Goal: Information Seeking & Learning: Learn about a topic

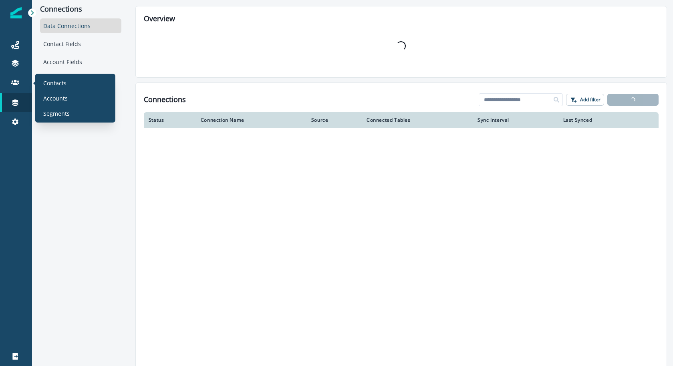
click at [18, 87] on link at bounding box center [16, 83] width 32 height 19
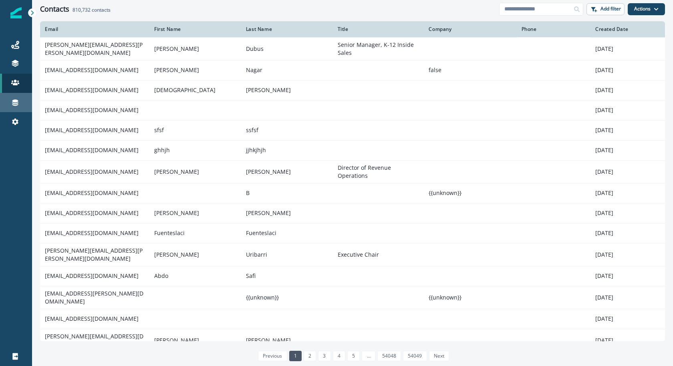
click at [18, 94] on link "Connections" at bounding box center [16, 102] width 32 height 19
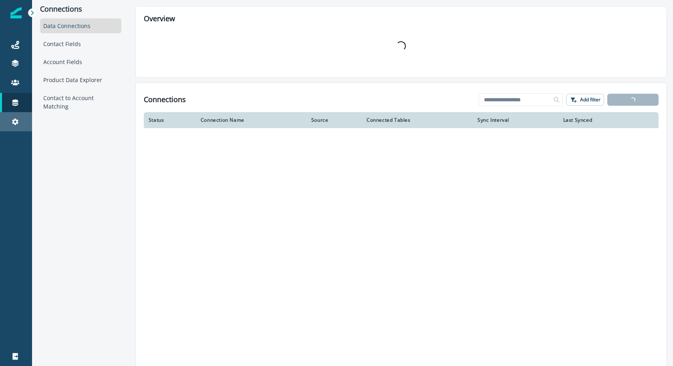
click at [20, 117] on div "Settings" at bounding box center [16, 122] width 26 height 10
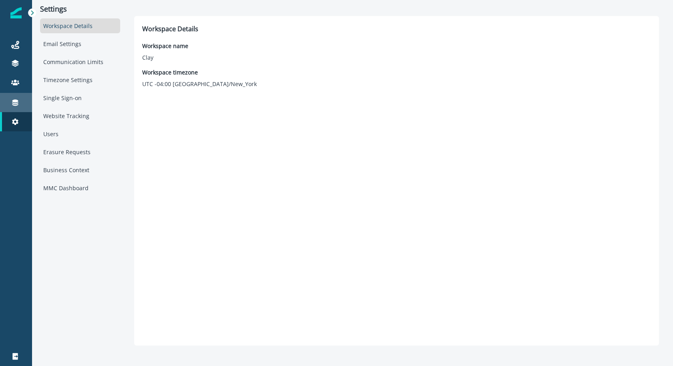
click at [8, 100] on div "Connections" at bounding box center [16, 103] width 26 height 10
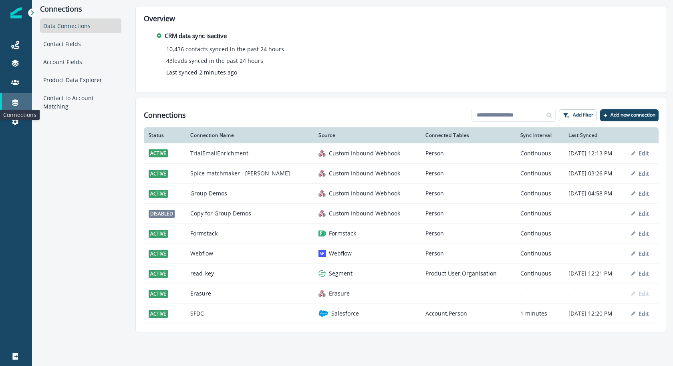
click at [14, 104] on icon at bounding box center [15, 102] width 8 height 8
click at [75, 29] on div "Data Connections" at bounding box center [80, 25] width 81 height 15
click at [93, 41] on div "Contact Fields" at bounding box center [80, 43] width 81 height 15
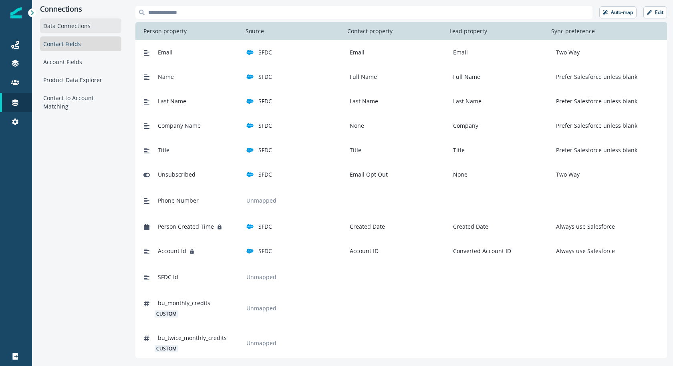
click at [84, 25] on div "Data Connections" at bounding box center [80, 25] width 81 height 15
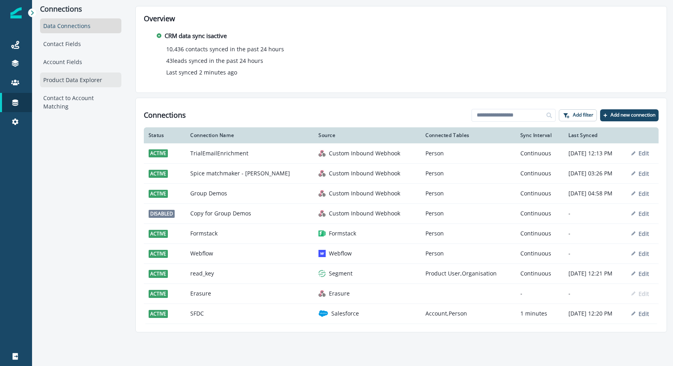
click at [67, 80] on div "Product Data Explorer" at bounding box center [80, 79] width 81 height 15
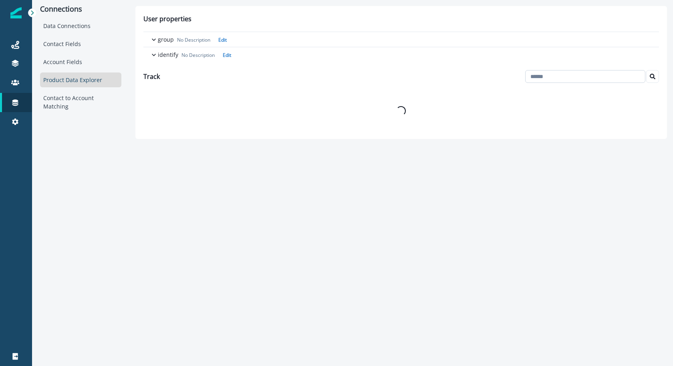
click at [583, 81] on input at bounding box center [585, 76] width 120 height 13
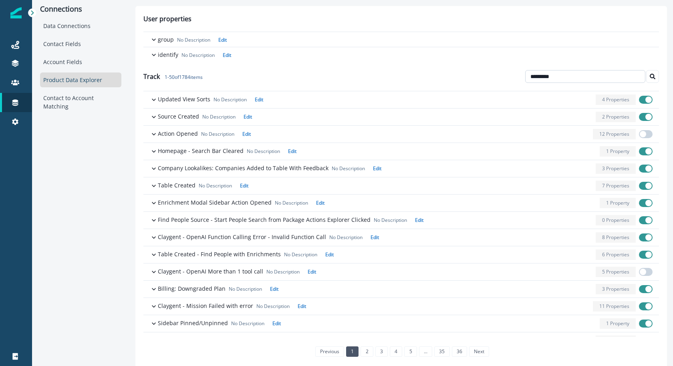
type input "*********"
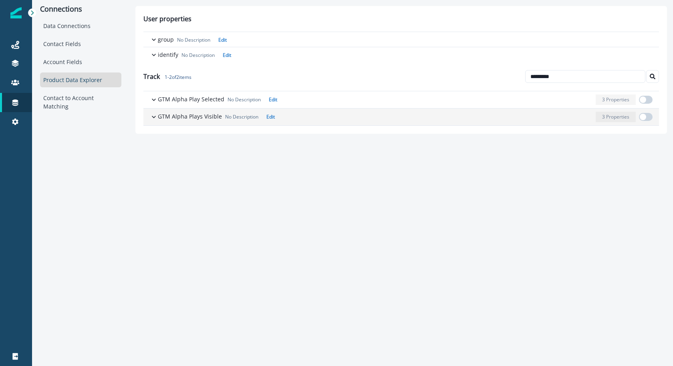
click at [364, 116] on div "button" at bounding box center [435, 117] width 314 height 10
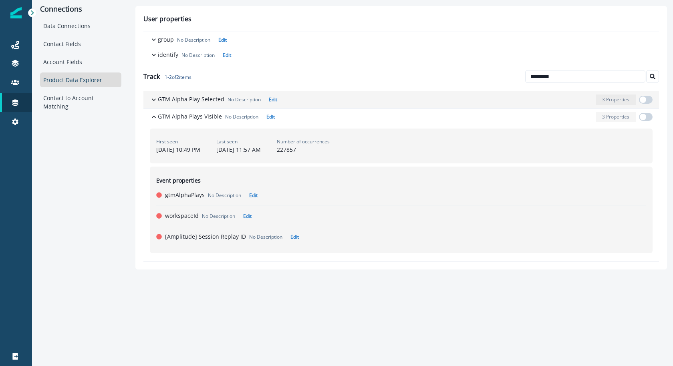
click at [196, 100] on p "GTM Alpha Play Selected" at bounding box center [191, 99] width 66 height 8
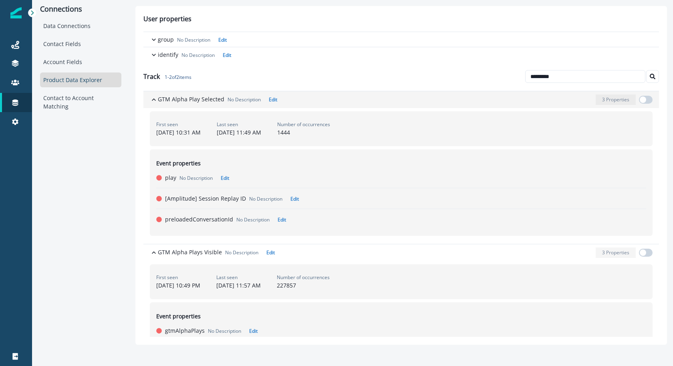
click at [196, 100] on p "GTM Alpha Play Selected" at bounding box center [191, 99] width 66 height 8
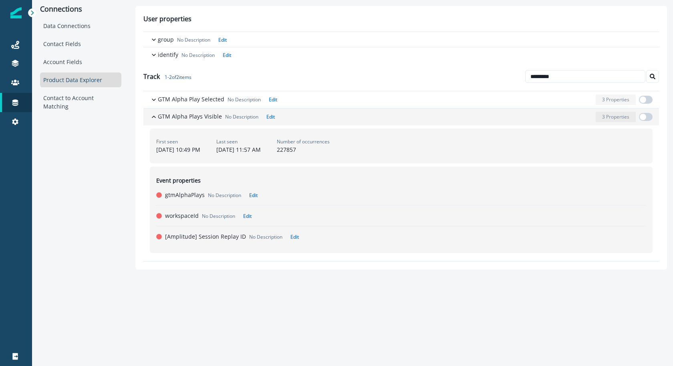
click at [193, 121] on div "GTM Alpha Plays Visible No Description Edit 3 Properties" at bounding box center [405, 117] width 494 height 10
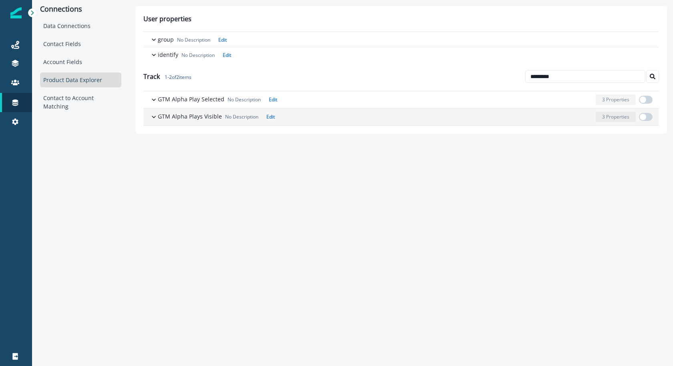
click at [193, 121] on div "GTM Alpha Plays Visible No Description Edit 3 Properties" at bounding box center [405, 117] width 494 height 10
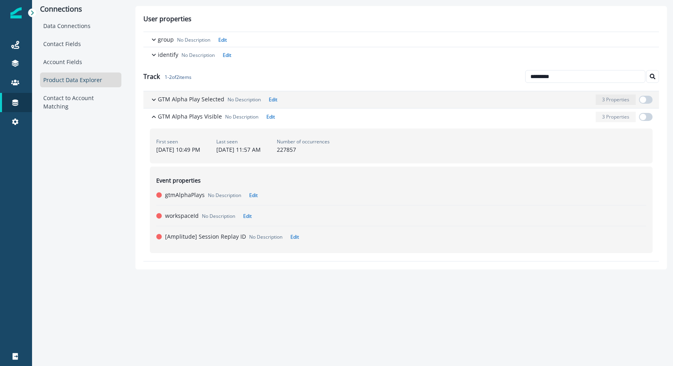
click at [197, 97] on p "GTM Alpha Play Selected" at bounding box center [191, 99] width 66 height 8
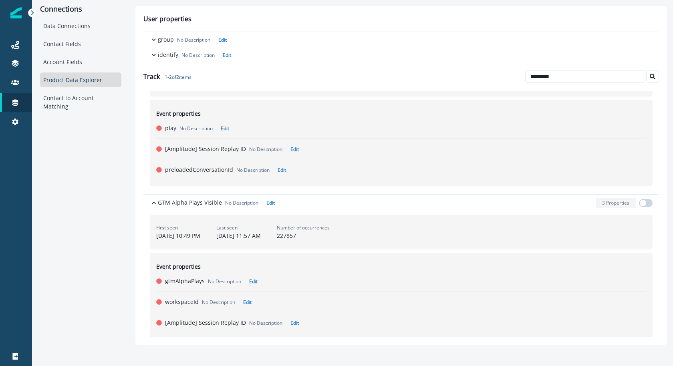
scroll to position [59, 0]
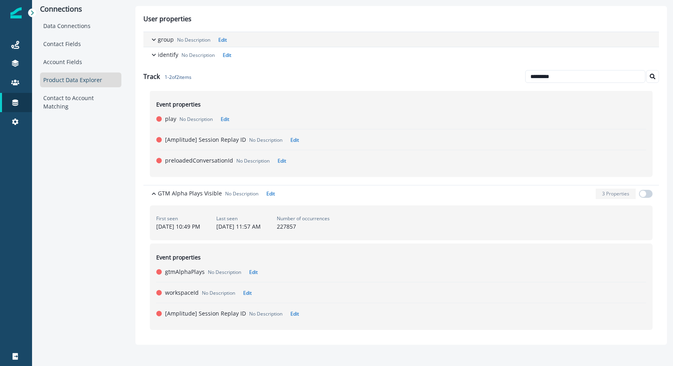
click at [151, 38] on icon "button" at bounding box center [154, 40] width 8 height 8
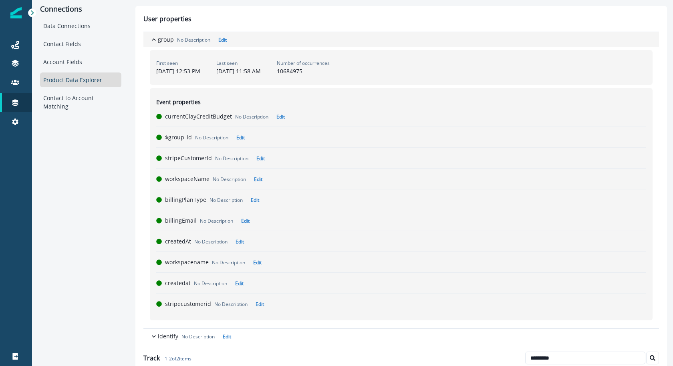
click at [151, 38] on icon "button" at bounding box center [154, 40] width 8 height 8
